Goal: Complete application form

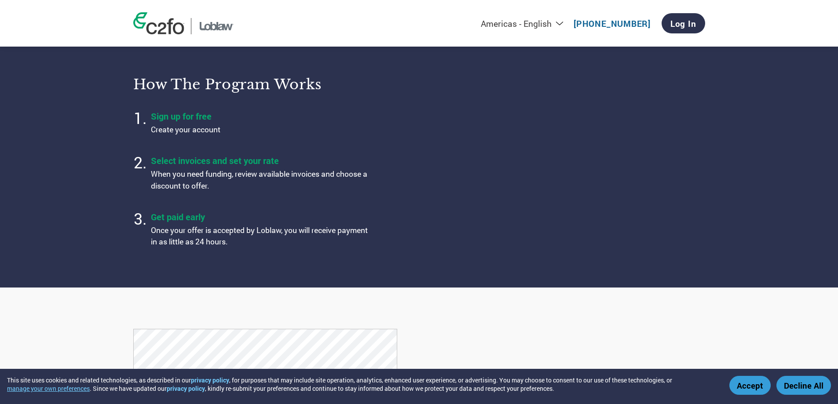
scroll to position [220, 0]
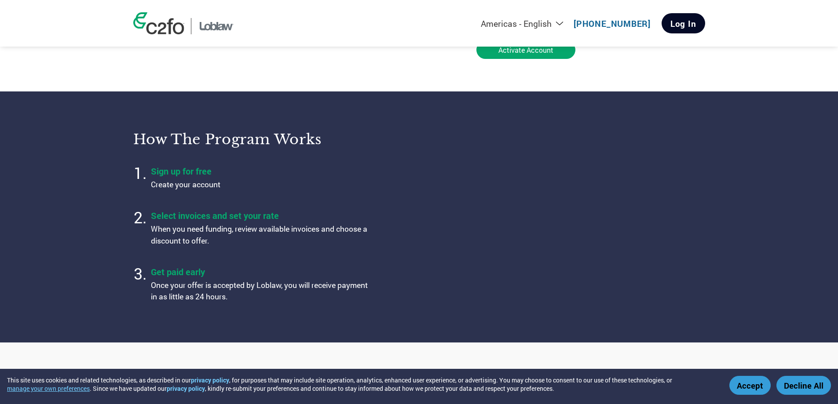
click at [677, 28] on link "Log In" at bounding box center [684, 23] width 44 height 20
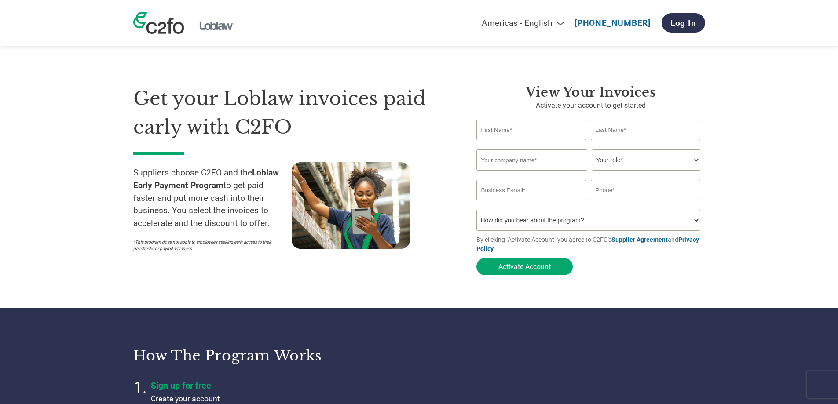
click at [555, 221] on select "How did you hear about the program? Received a letter Email Social Media Online…" at bounding box center [589, 220] width 224 height 21
click at [444, 278] on div "Get your Loblaw invoices paid early with C2FO Suppliers choose C2FO and the Lob…" at bounding box center [298, 182] width 330 height 195
click at [521, 131] on input "text" at bounding box center [532, 130] width 110 height 21
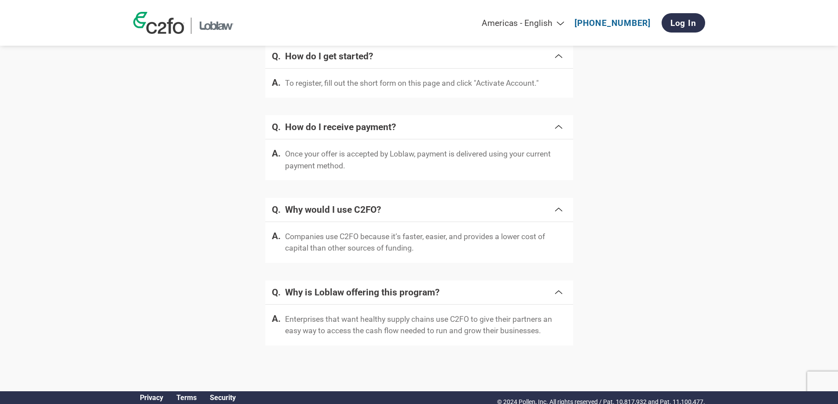
scroll to position [1672, 0]
